Goal: Check status: Check status

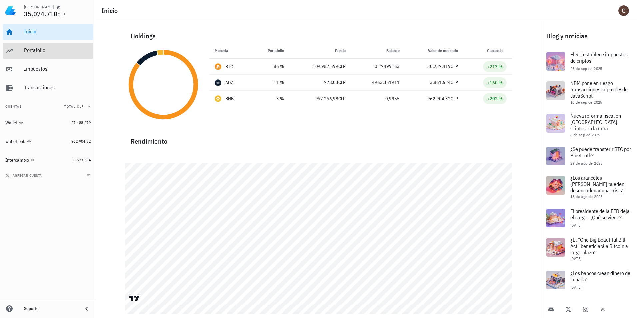
click at [39, 47] on div "Portafolio" at bounding box center [57, 50] width 67 height 6
